Goal: Information Seeking & Learning: Learn about a topic

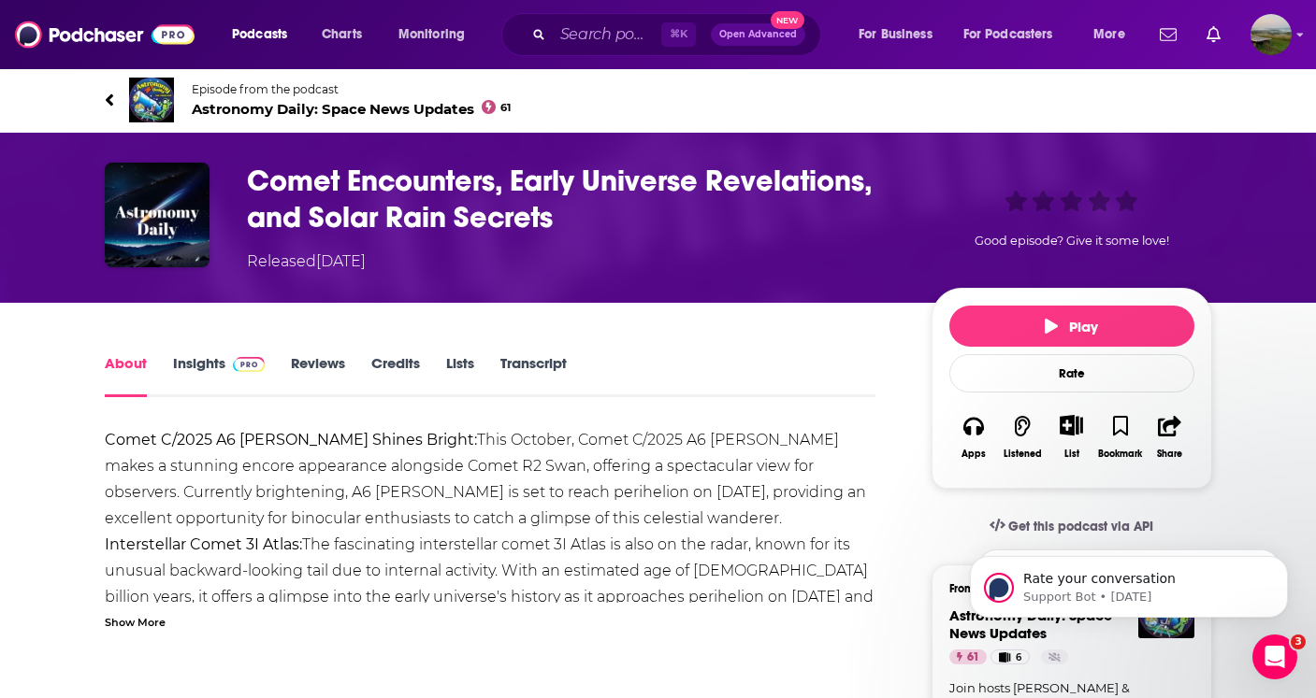
click at [525, 368] on link "Transcript" at bounding box center [533, 375] width 66 height 43
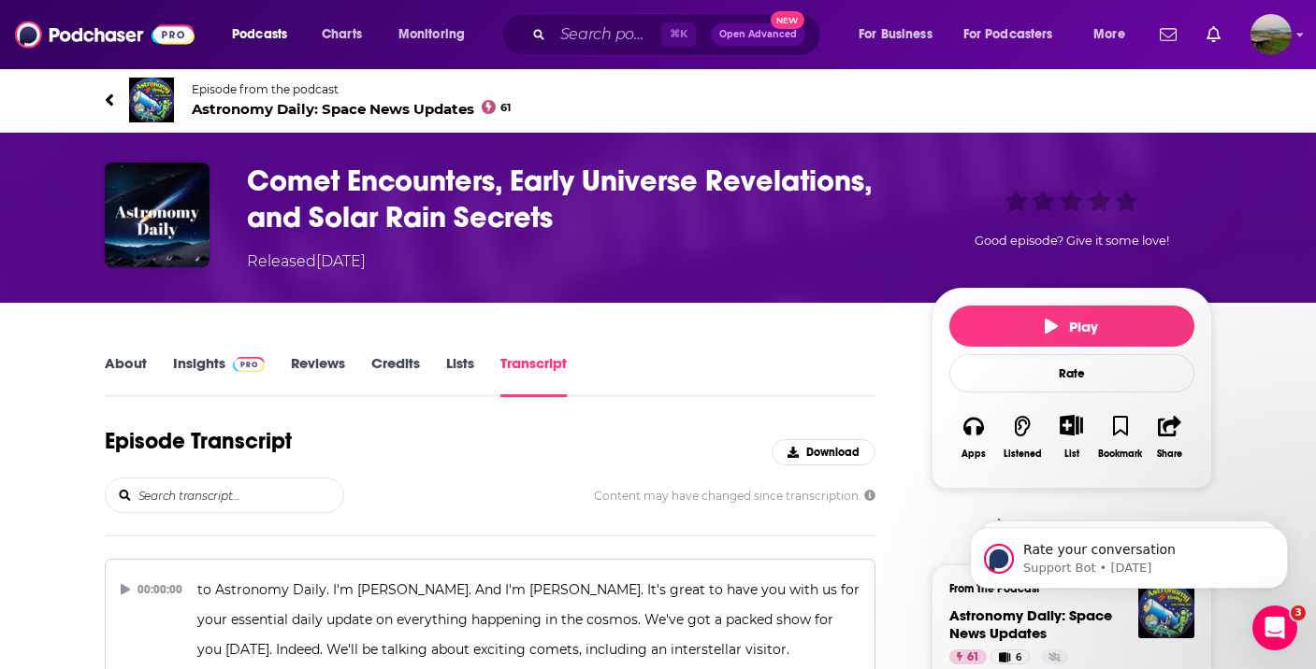
scroll to position [6624, 0]
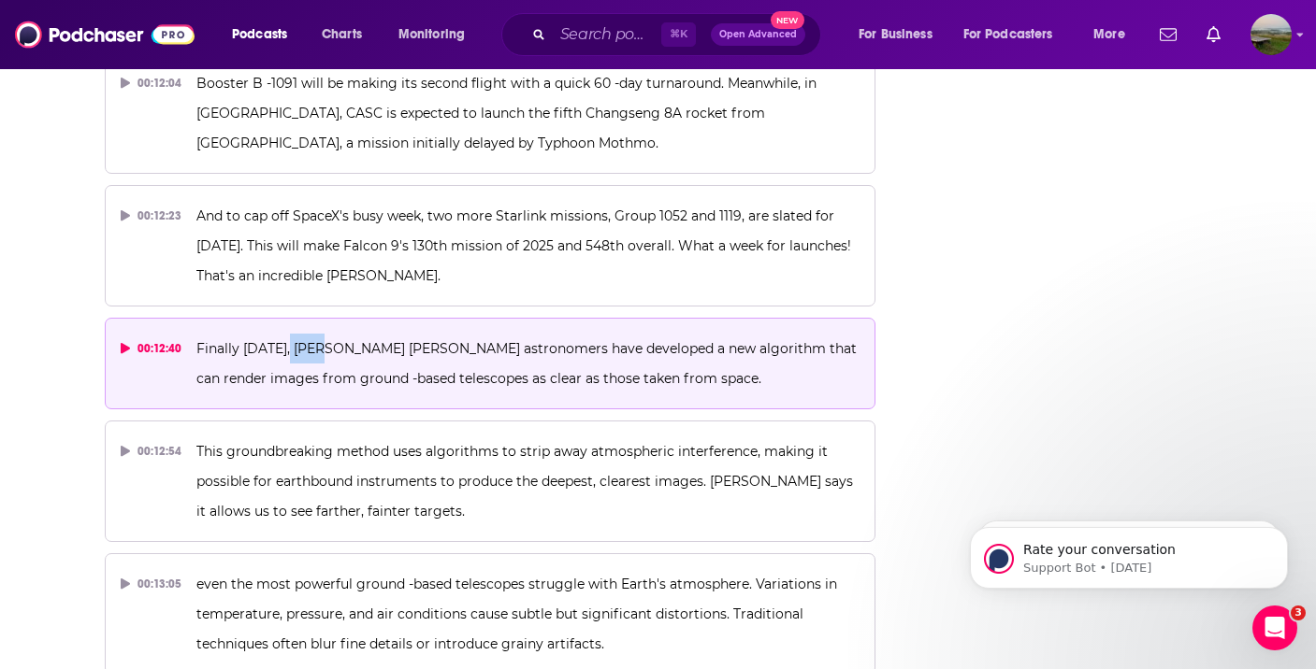
drag, startPoint x: 279, startPoint y: 349, endPoint x: 583, endPoint y: 381, distance: 305.5
click at [583, 381] on span "Finally [DATE], [PERSON_NAME] [PERSON_NAME] astronomers have developed a new al…" at bounding box center [528, 363] width 664 height 47
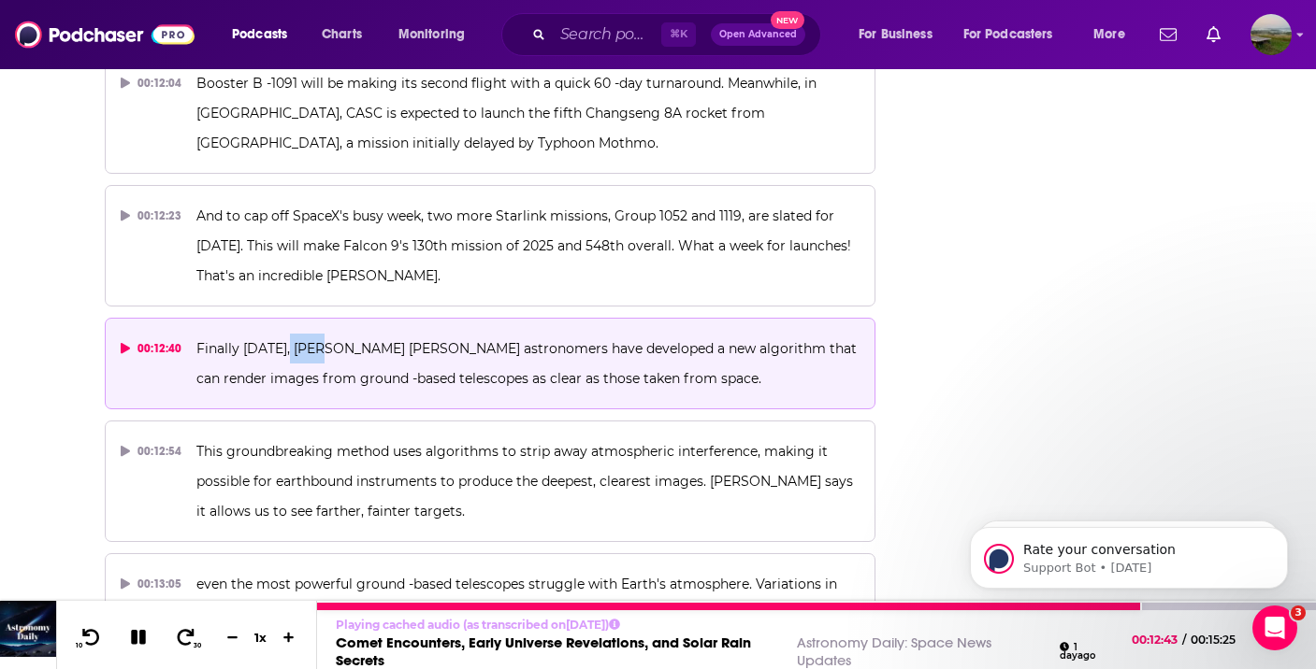
click at [143, 635] on icon at bounding box center [138, 637] width 15 height 15
click at [143, 635] on icon at bounding box center [139, 637] width 22 height 17
click at [141, 633] on icon at bounding box center [138, 637] width 15 height 15
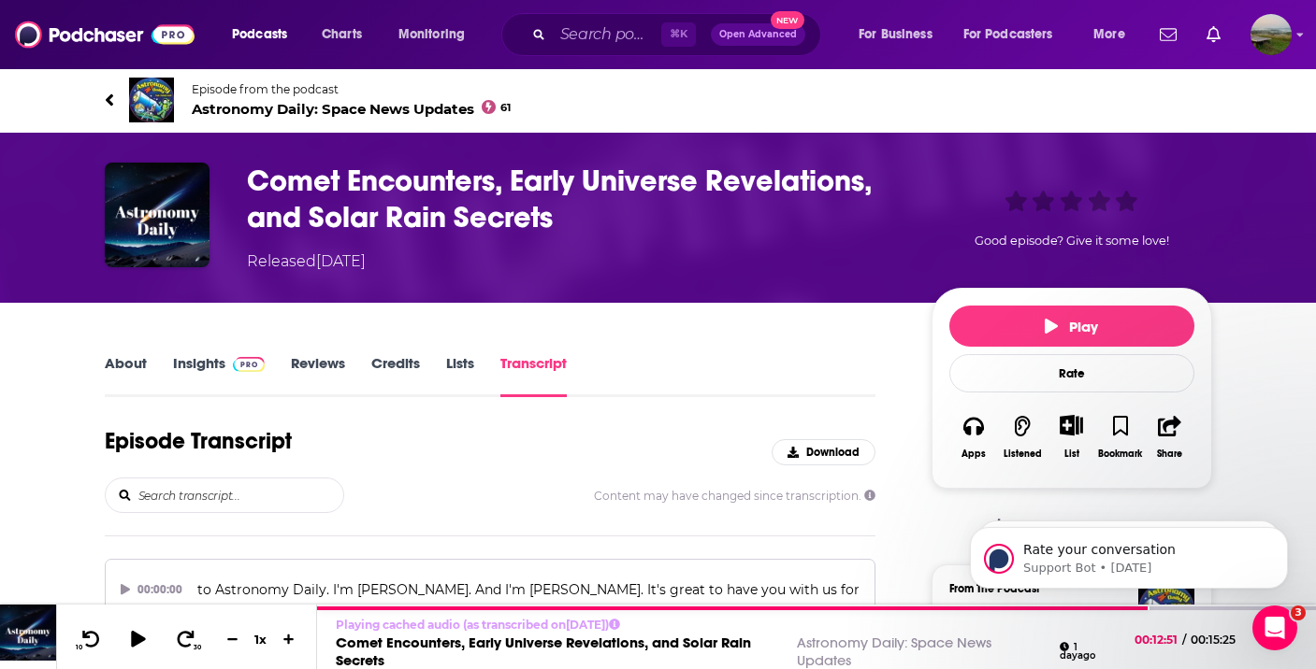
scroll to position [0, 0]
click at [120, 367] on link "About" at bounding box center [126, 375] width 42 height 43
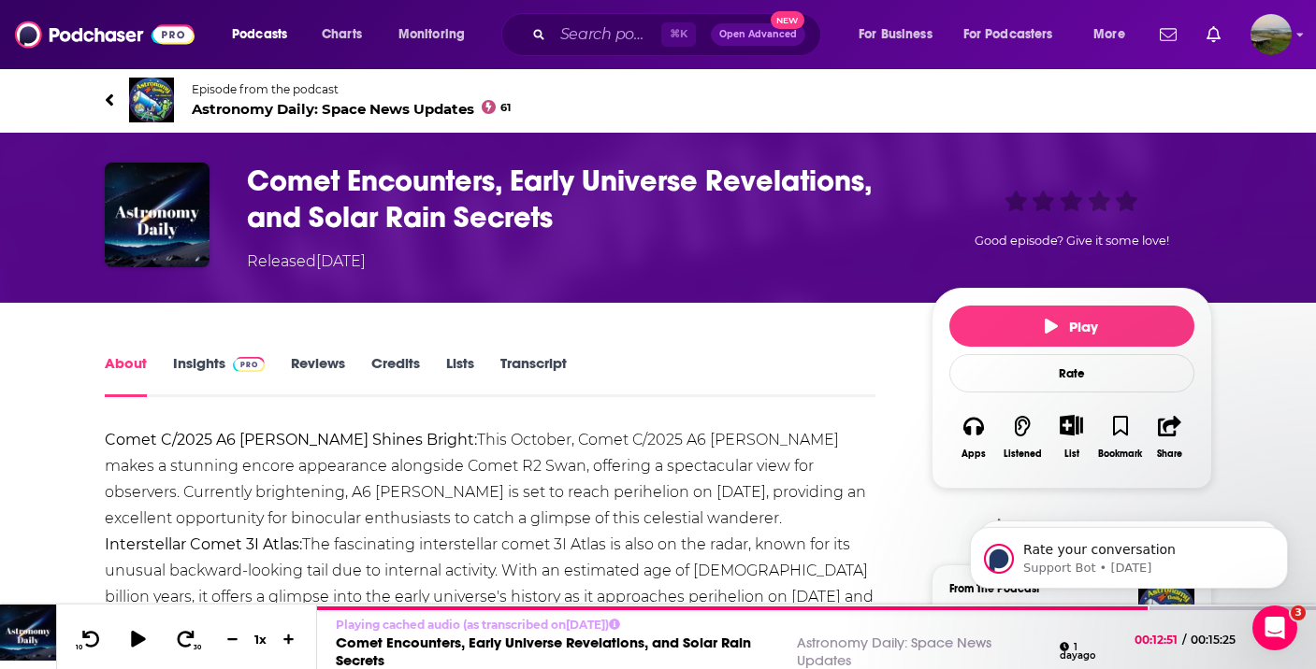
click at [178, 359] on link "Insights" at bounding box center [219, 375] width 93 height 43
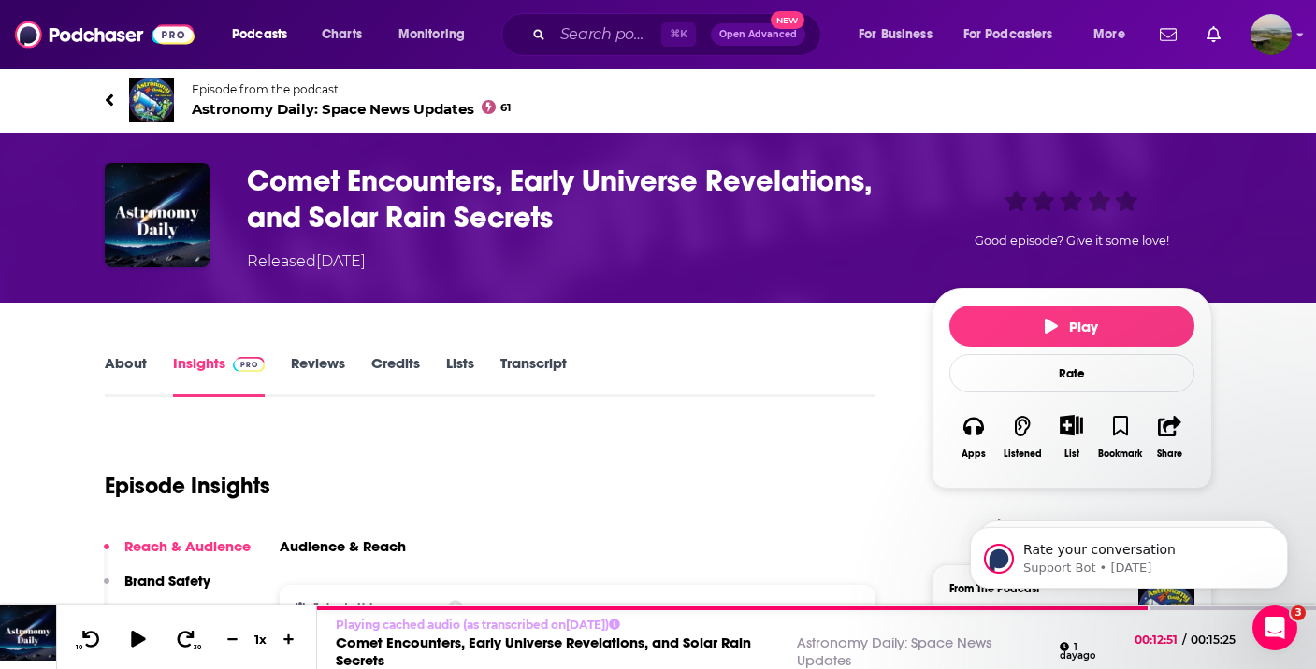
click at [220, 84] on span "Episode from the podcast" at bounding box center [352, 89] width 320 height 14
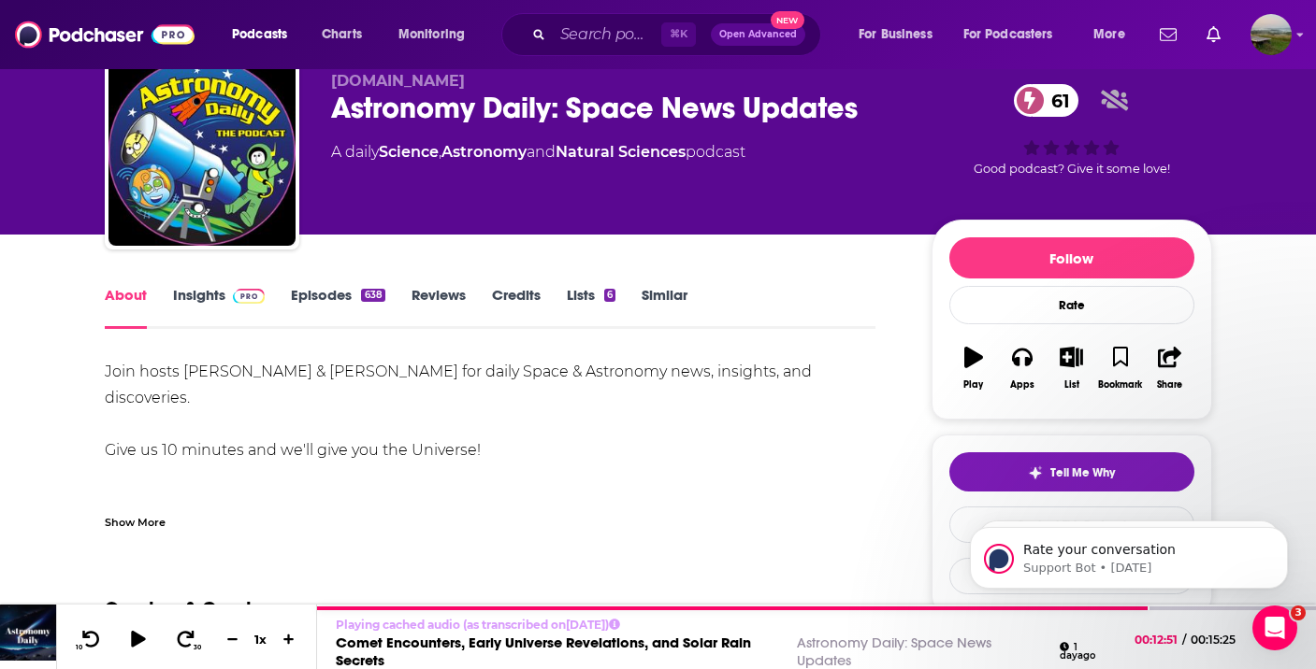
scroll to position [191, 0]
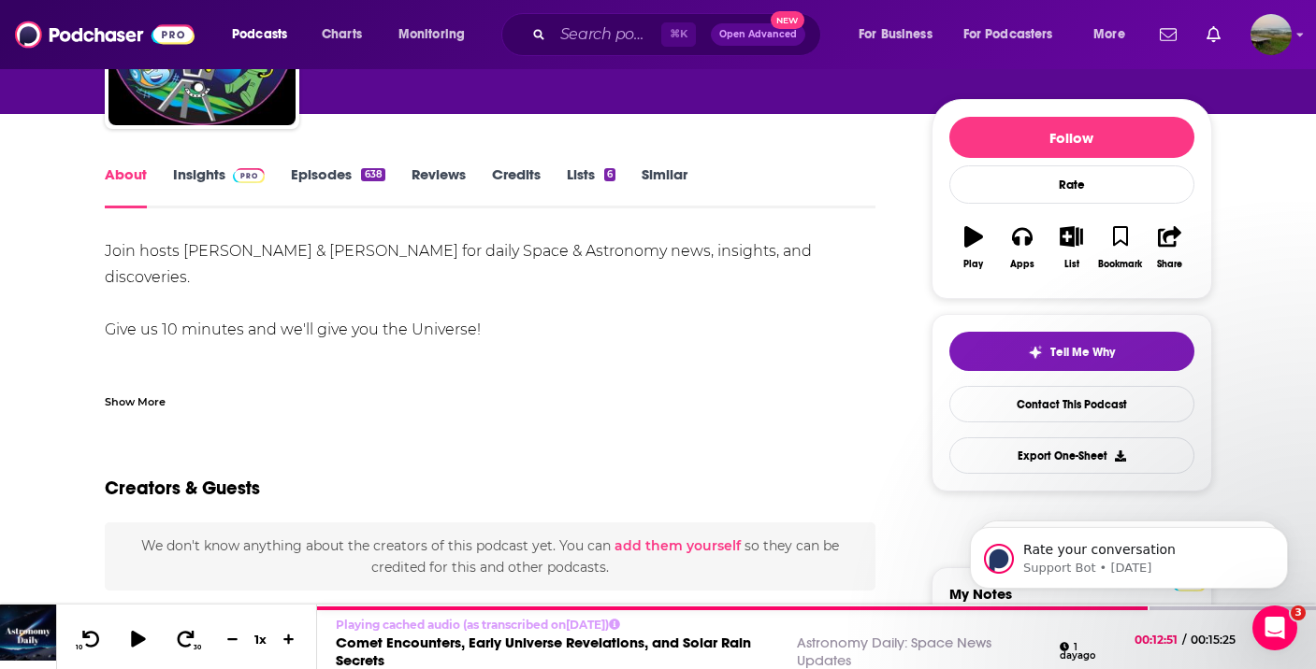
click at [198, 180] on link "Insights" at bounding box center [219, 187] width 93 height 43
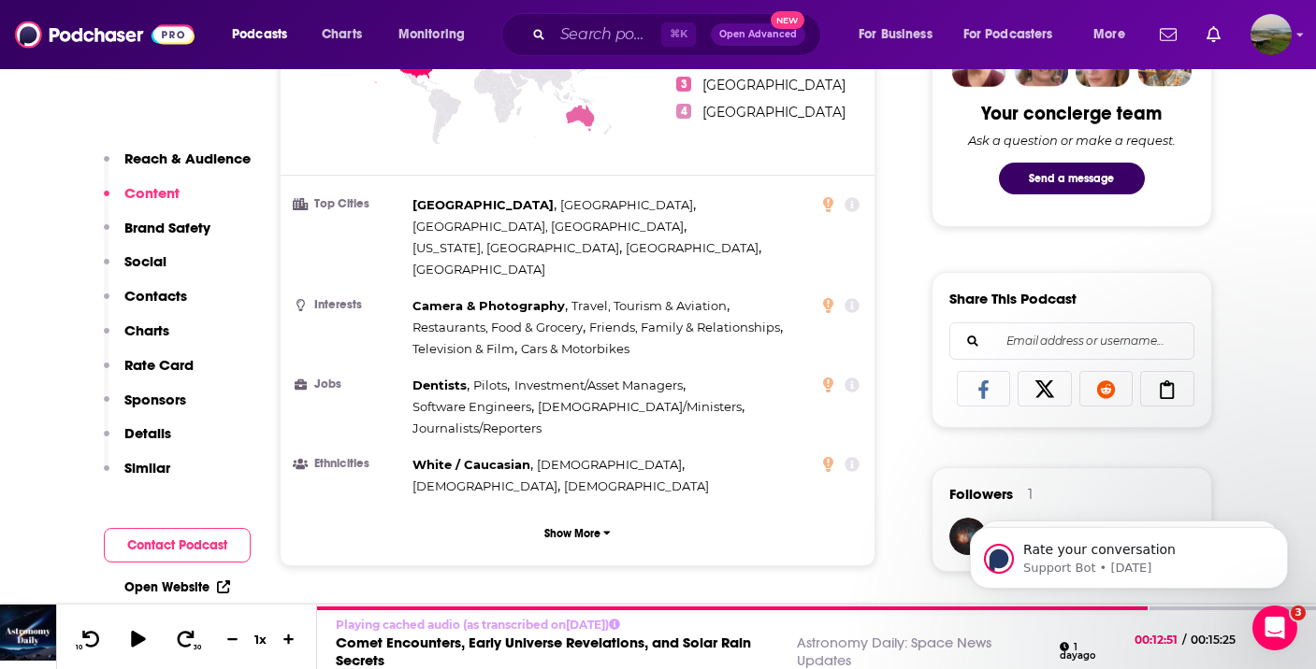
scroll to position [975, 0]
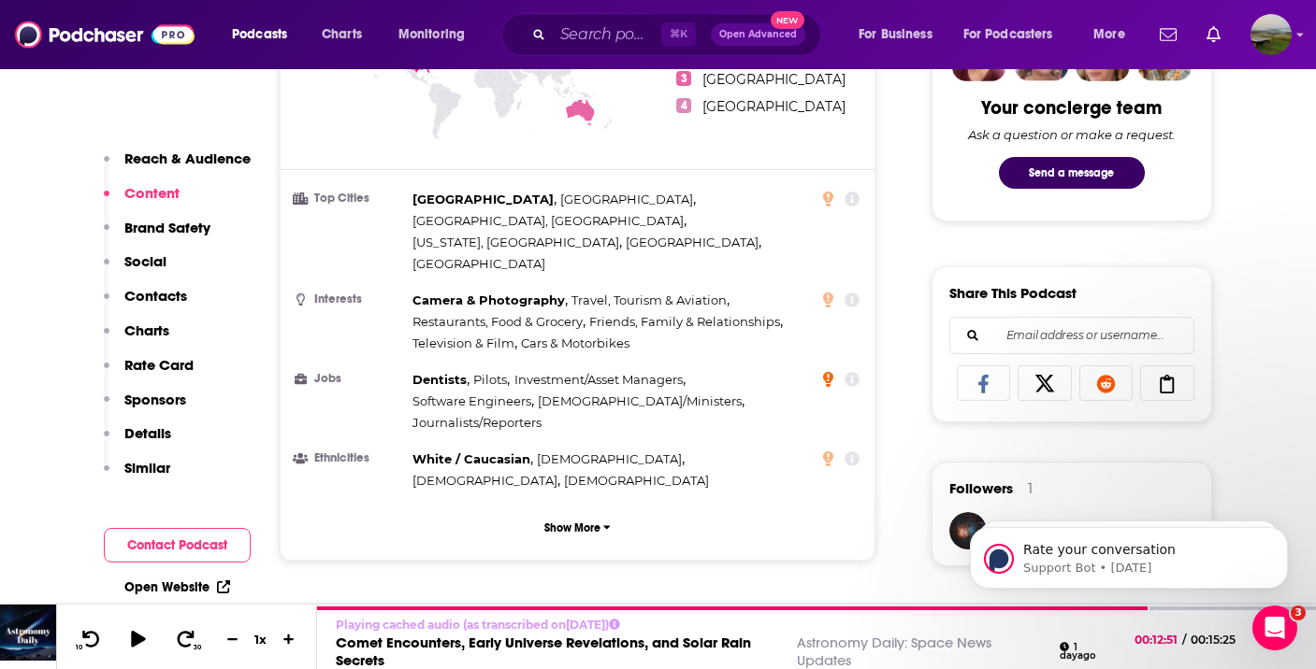
click at [826, 371] on icon at bounding box center [828, 378] width 10 height 15
click at [850, 372] on icon at bounding box center [852, 379] width 15 height 15
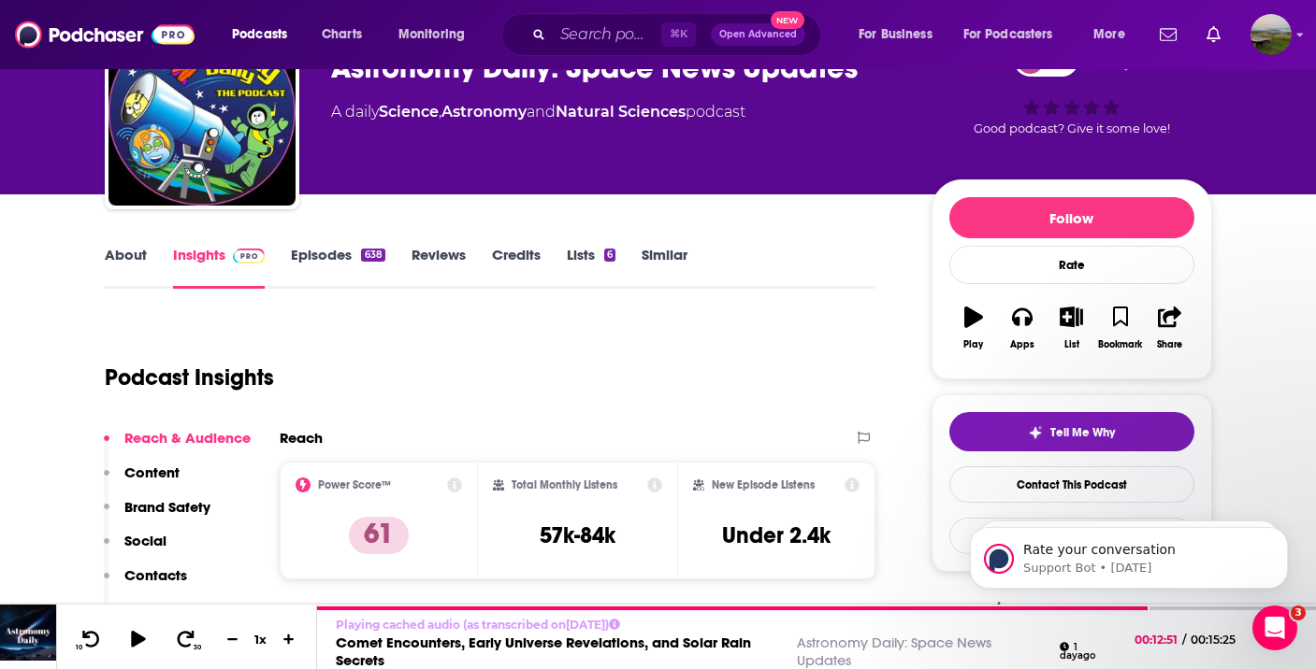
scroll to position [110, 0]
